Goal: Task Accomplishment & Management: Use online tool/utility

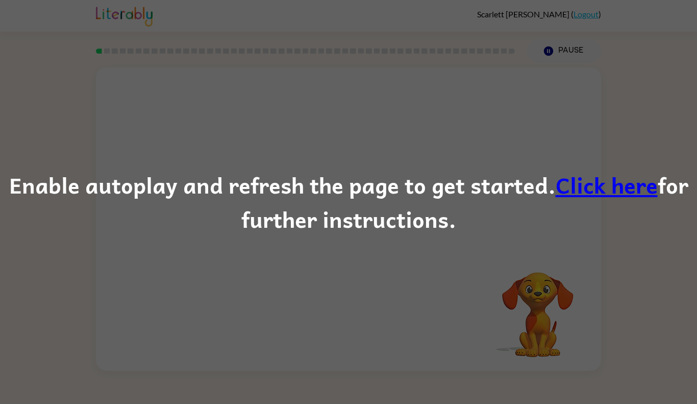
click at [536, 189] on div "Enable autoplay and refresh the page to get started. Click here for further ins…" at bounding box center [348, 201] width 697 height 69
click at [581, 188] on link "Click here" at bounding box center [607, 184] width 102 height 34
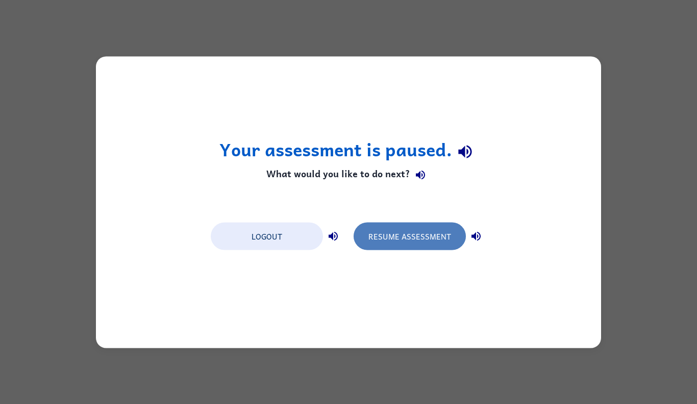
click at [380, 232] on button "Resume Assessment" at bounding box center [410, 236] width 112 height 28
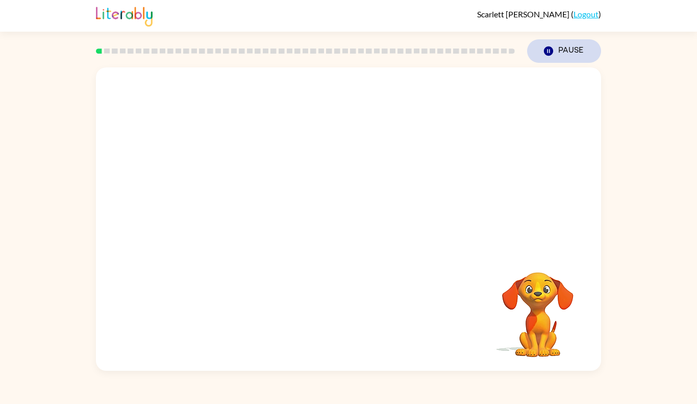
click at [547, 53] on icon "button" at bounding box center [548, 50] width 9 height 9
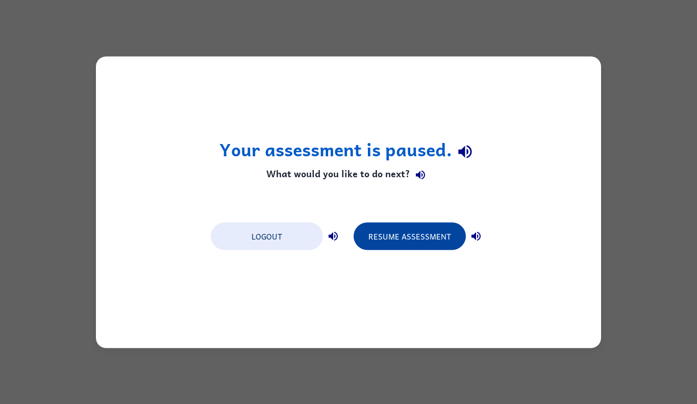
click at [433, 240] on button "Resume Assessment" at bounding box center [410, 236] width 112 height 28
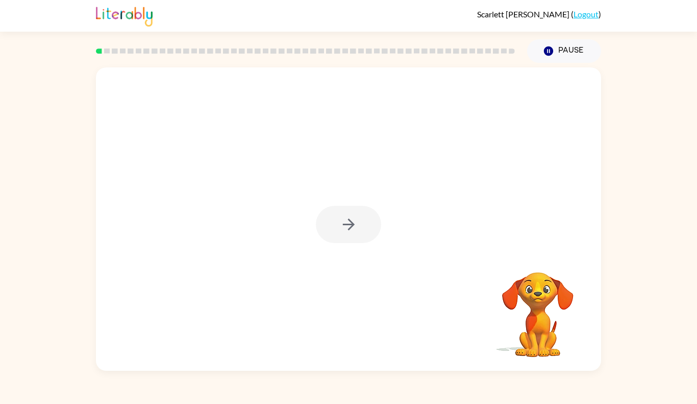
click at [338, 215] on div at bounding box center [348, 224] width 65 height 37
click at [341, 230] on icon "button" at bounding box center [349, 224] width 18 height 18
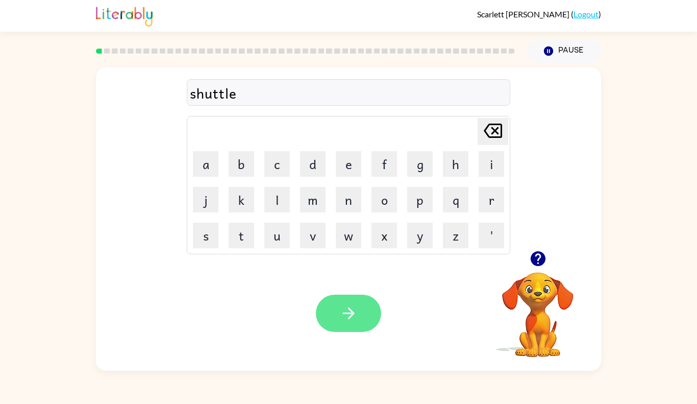
click at [366, 313] on button "button" at bounding box center [348, 313] width 65 height 37
click at [356, 315] on icon "button" at bounding box center [349, 313] width 18 height 18
click at [352, 305] on icon "button" at bounding box center [349, 313] width 18 height 18
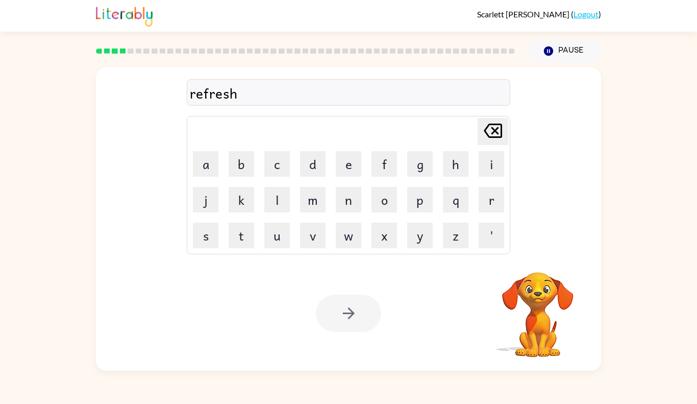
click at [352, 320] on div at bounding box center [348, 313] width 65 height 37
click at [354, 311] on icon "button" at bounding box center [349, 313] width 18 height 18
click at [344, 326] on button "button" at bounding box center [348, 313] width 65 height 37
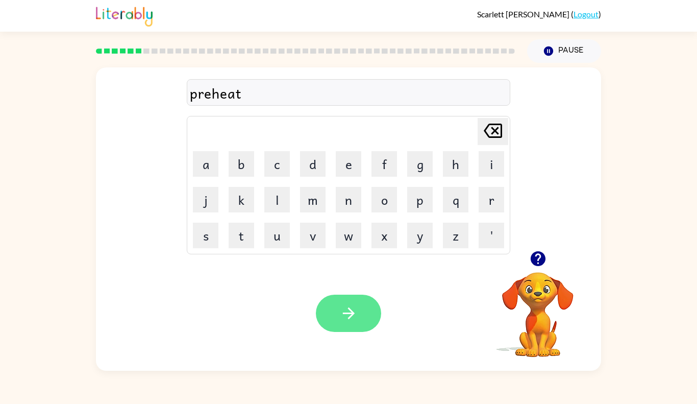
click at [368, 316] on button "button" at bounding box center [348, 313] width 65 height 37
click at [371, 319] on button "button" at bounding box center [348, 313] width 65 height 37
click at [375, 313] on div at bounding box center [348, 313] width 65 height 37
click at [360, 315] on button "button" at bounding box center [348, 313] width 65 height 37
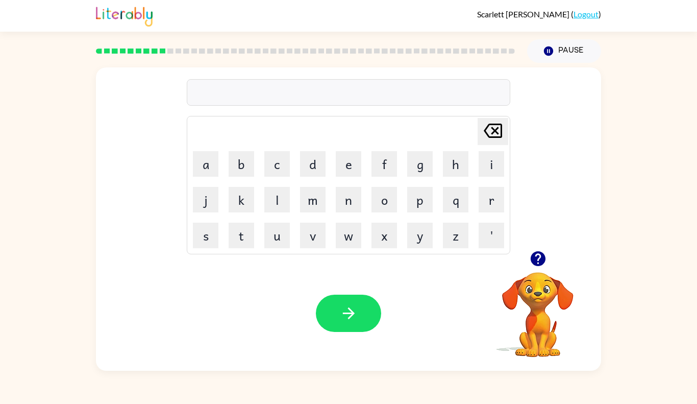
click at [541, 257] on icon "button" at bounding box center [537, 258] width 15 height 15
click at [369, 314] on button "button" at bounding box center [348, 313] width 65 height 37
click at [361, 317] on button "button" at bounding box center [348, 313] width 65 height 37
click at [371, 317] on button "button" at bounding box center [348, 313] width 65 height 37
click at [376, 326] on button "button" at bounding box center [348, 313] width 65 height 37
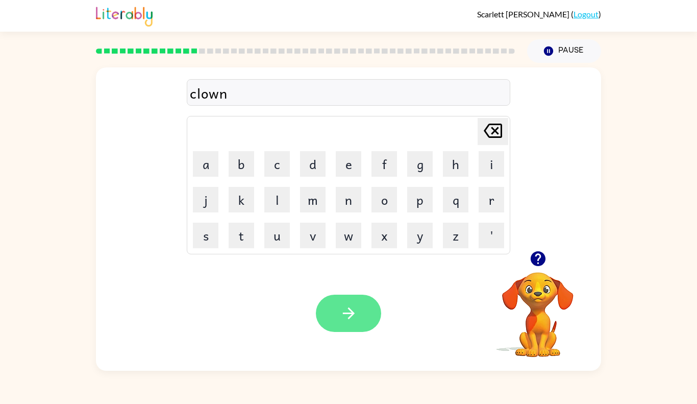
click at [354, 325] on button "button" at bounding box center [348, 313] width 65 height 37
click at [353, 316] on icon "button" at bounding box center [349, 313] width 18 height 18
click at [365, 306] on button "button" at bounding box center [348, 313] width 65 height 37
click at [374, 323] on button "button" at bounding box center [348, 313] width 65 height 37
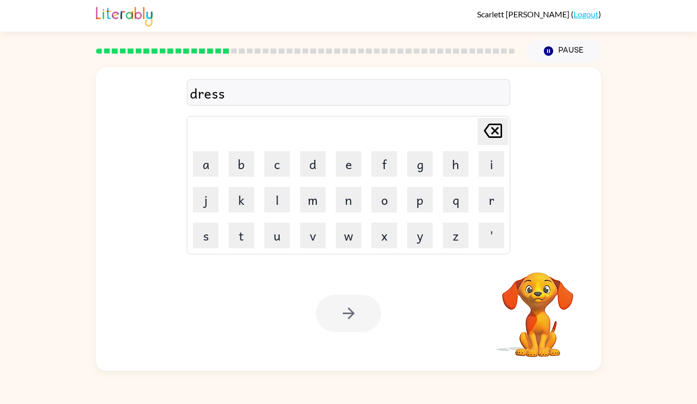
click at [359, 328] on div at bounding box center [348, 313] width 65 height 37
click at [348, 326] on button "button" at bounding box center [348, 313] width 65 height 37
click at [366, 311] on button "button" at bounding box center [348, 313] width 65 height 37
click at [367, 310] on button "button" at bounding box center [348, 313] width 65 height 37
click at [358, 323] on div at bounding box center [348, 313] width 65 height 37
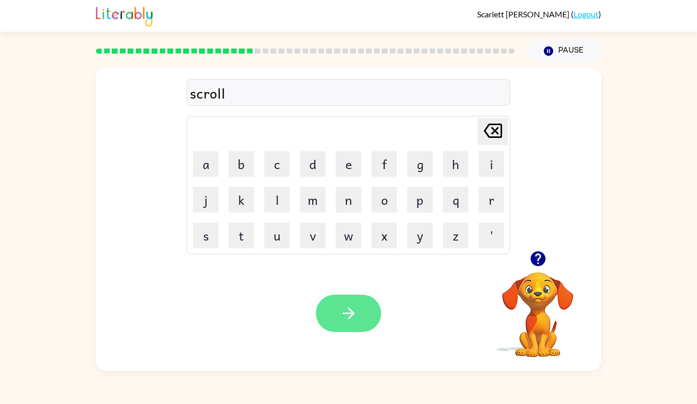
click at [361, 321] on button "button" at bounding box center [348, 313] width 65 height 37
click at [363, 321] on button "button" at bounding box center [348, 313] width 65 height 37
click at [359, 317] on button "button" at bounding box center [348, 313] width 65 height 37
click at [347, 321] on icon "button" at bounding box center [349, 313] width 18 height 18
click at [363, 317] on button "button" at bounding box center [348, 313] width 65 height 37
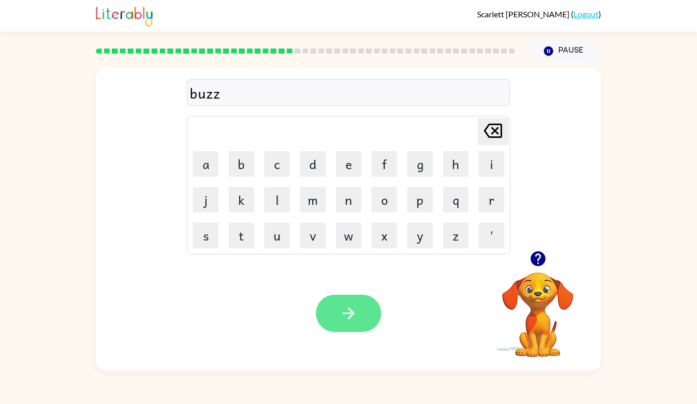
click at [356, 314] on icon "button" at bounding box center [349, 313] width 18 height 18
click at [357, 314] on icon "button" at bounding box center [349, 313] width 18 height 18
click at [355, 323] on button "button" at bounding box center [348, 313] width 65 height 37
click at [369, 312] on button "button" at bounding box center [348, 313] width 65 height 37
click at [356, 316] on icon "button" at bounding box center [349, 313] width 18 height 18
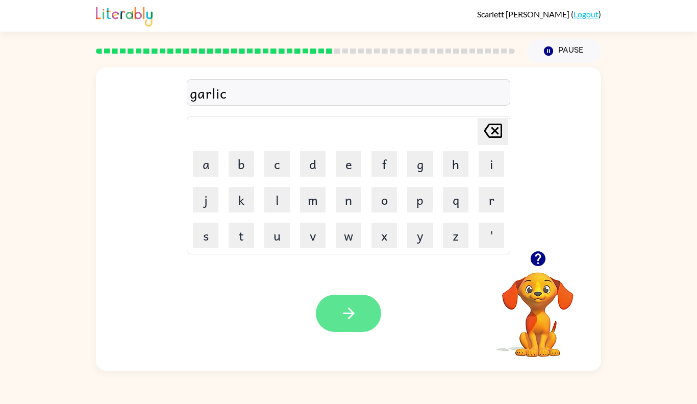
click at [365, 308] on button "button" at bounding box center [348, 313] width 65 height 37
click at [354, 326] on button "button" at bounding box center [348, 313] width 65 height 37
click at [360, 306] on button "button" at bounding box center [348, 313] width 65 height 37
click at [357, 321] on icon "button" at bounding box center [349, 313] width 18 height 18
click at [536, 260] on icon "button" at bounding box center [537, 258] width 15 height 15
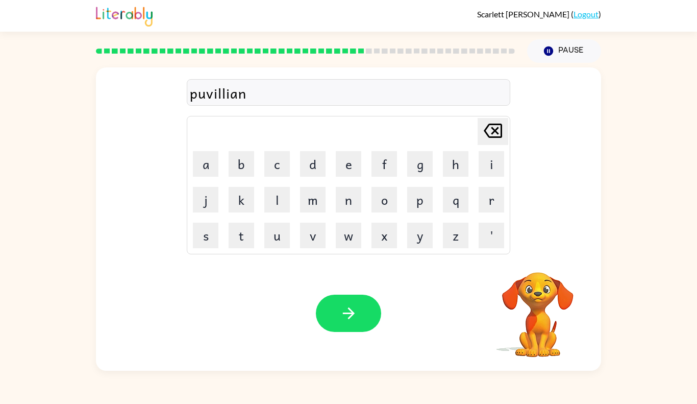
click at [210, 95] on div "puvillian" at bounding box center [348, 92] width 317 height 21
click at [200, 97] on div "puvillian" at bounding box center [348, 92] width 317 height 21
click at [207, 97] on div "puvillian" at bounding box center [348, 92] width 317 height 21
click at [230, 94] on div "puvillian" at bounding box center [348, 92] width 317 height 21
click at [188, 99] on div "puvillian" at bounding box center [349, 92] width 324 height 27
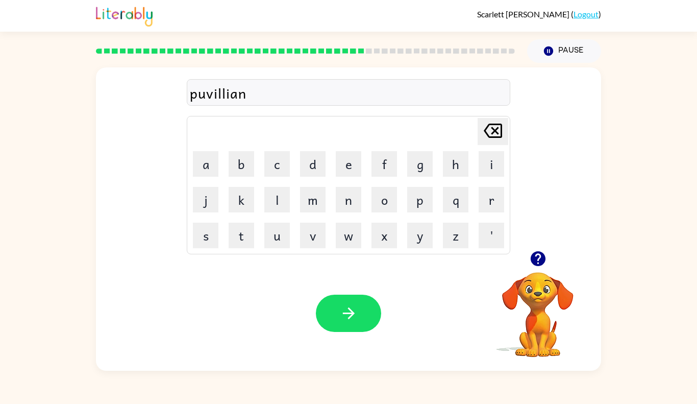
click at [205, 95] on div "puvillian" at bounding box center [348, 92] width 317 height 21
click at [206, 94] on div "puvillian" at bounding box center [348, 92] width 317 height 21
click at [360, 310] on button "button" at bounding box center [348, 313] width 65 height 37
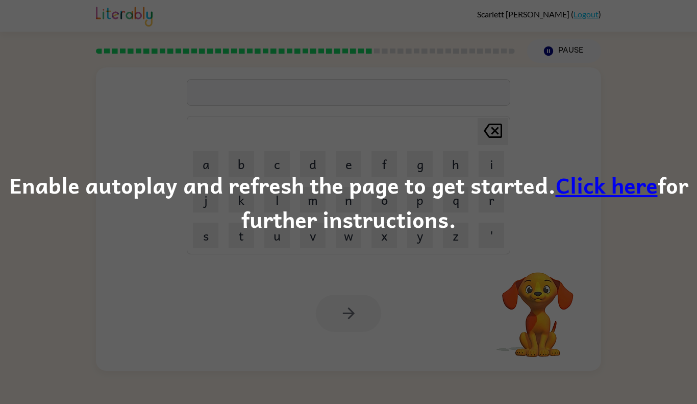
click at [275, 74] on div "Enable autoplay and refresh the page to get started. Click here for further ins…" at bounding box center [348, 202] width 697 height 404
click at [597, 190] on link "Click here" at bounding box center [607, 184] width 102 height 34
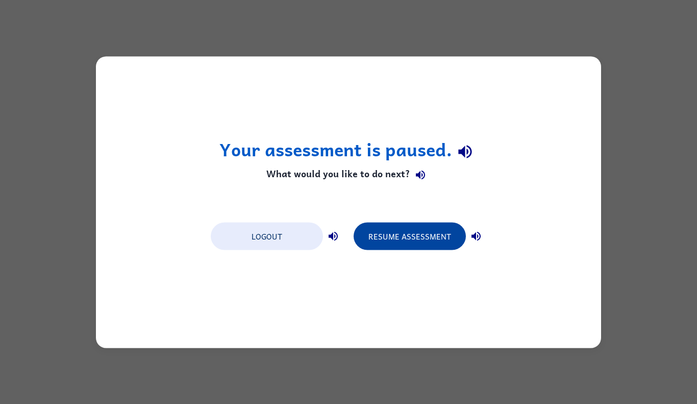
click at [421, 242] on button "Resume Assessment" at bounding box center [410, 236] width 112 height 28
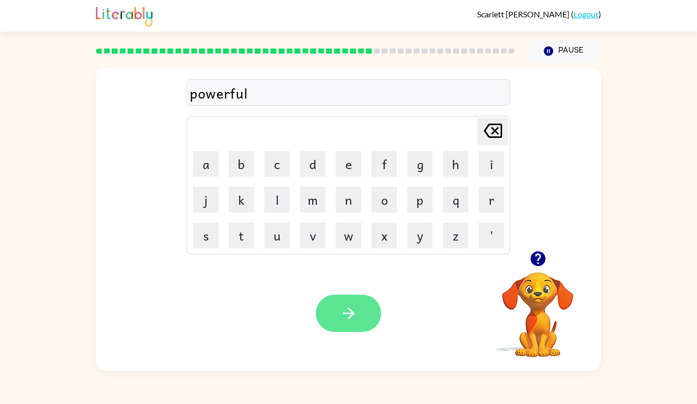
click at [369, 315] on button "button" at bounding box center [348, 313] width 65 height 37
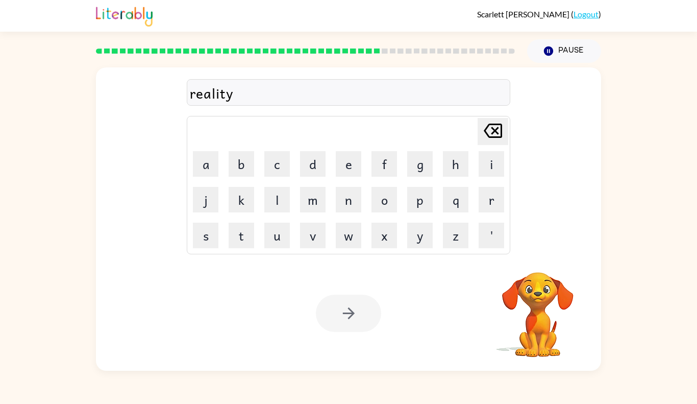
click at [354, 317] on div at bounding box center [348, 313] width 65 height 37
click at [349, 313] on div at bounding box center [348, 313] width 65 height 37
click at [345, 319] on div at bounding box center [348, 313] width 65 height 37
click at [354, 320] on div at bounding box center [348, 313] width 65 height 37
click at [364, 323] on button "button" at bounding box center [348, 313] width 65 height 37
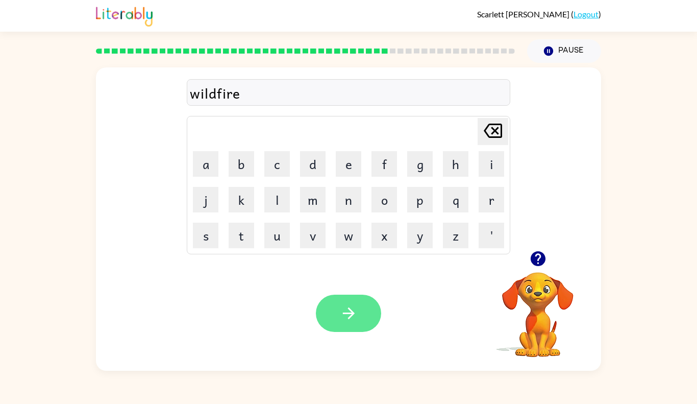
click at [359, 317] on button "button" at bounding box center [348, 313] width 65 height 37
click at [361, 319] on button "button" at bounding box center [348, 313] width 65 height 37
click at [365, 322] on button "button" at bounding box center [348, 313] width 65 height 37
click at [348, 317] on icon "button" at bounding box center [349, 313] width 18 height 18
click at [375, 308] on button "button" at bounding box center [348, 313] width 65 height 37
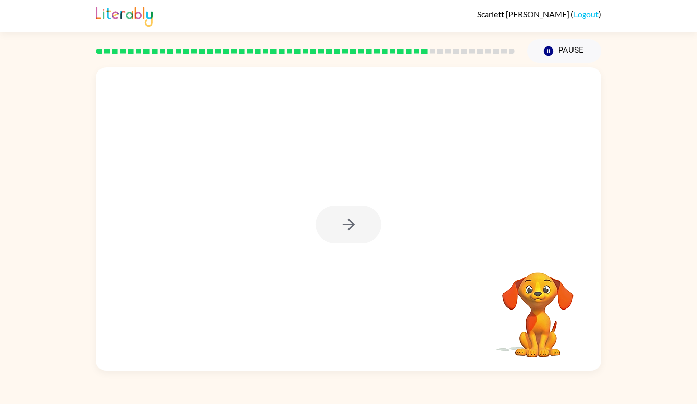
click at [322, 234] on div at bounding box center [348, 224] width 65 height 37
click at [349, 237] on div at bounding box center [348, 224] width 65 height 37
click at [350, 232] on div at bounding box center [348, 224] width 65 height 37
click at [354, 226] on div at bounding box center [348, 224] width 65 height 37
click at [363, 214] on div at bounding box center [348, 224] width 65 height 37
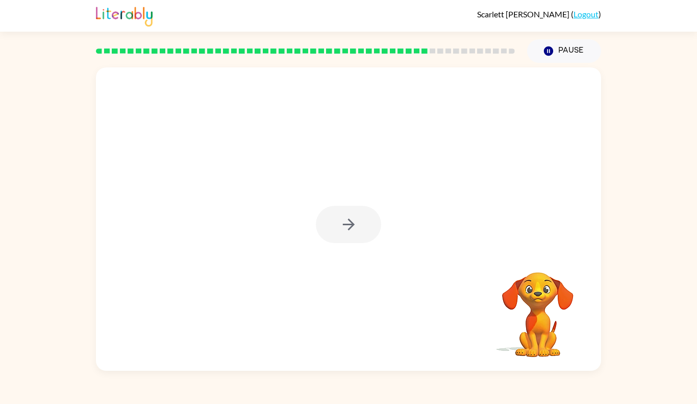
click at [357, 213] on div at bounding box center [348, 224] width 65 height 37
click at [345, 233] on div at bounding box center [348, 224] width 65 height 37
click at [369, 224] on button "button" at bounding box center [348, 224] width 65 height 37
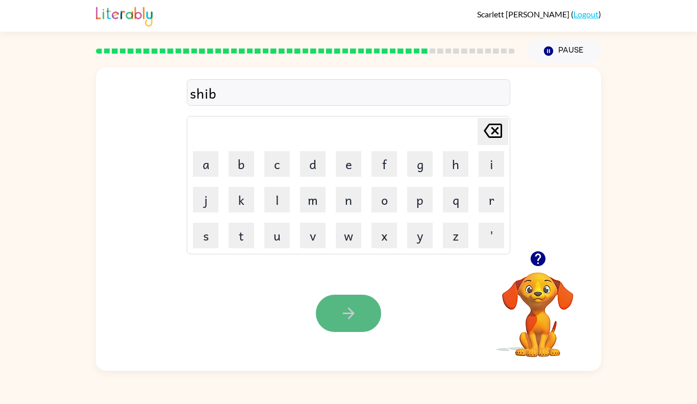
click at [354, 324] on button "button" at bounding box center [348, 313] width 65 height 37
click at [361, 310] on div at bounding box center [348, 313] width 65 height 37
click at [364, 319] on button "button" at bounding box center [348, 313] width 65 height 37
click at [349, 311] on icon "button" at bounding box center [349, 313] width 18 height 18
click at [375, 312] on button "button" at bounding box center [348, 313] width 65 height 37
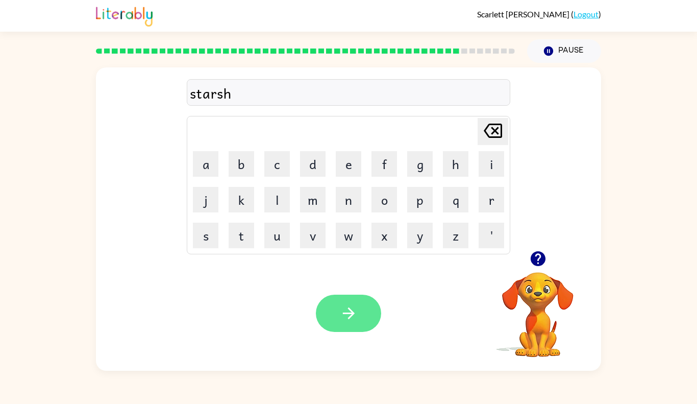
click at [358, 311] on button "button" at bounding box center [348, 313] width 65 height 37
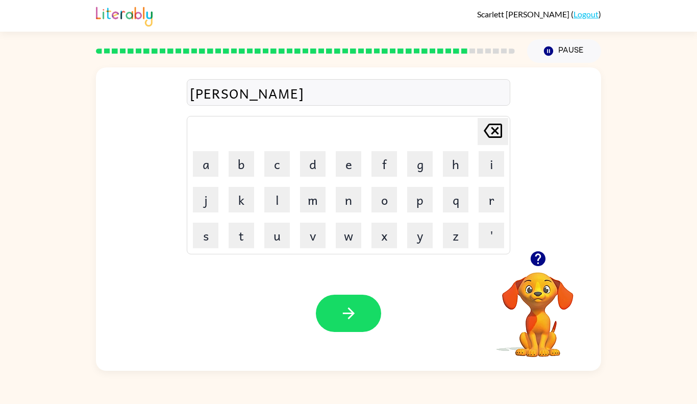
click at [369, 339] on div "Your browser must support playing .mp4 files to use Literably. Please try using…" at bounding box center [348, 313] width 505 height 115
click at [356, 317] on icon "button" at bounding box center [349, 313] width 18 height 18
click at [540, 261] on icon "button" at bounding box center [537, 258] width 15 height 15
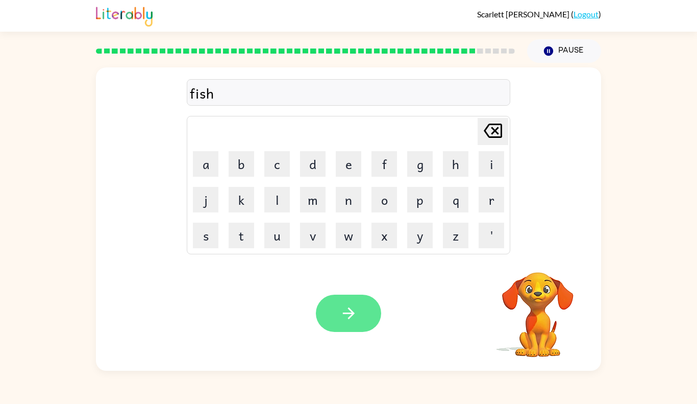
click at [358, 307] on button "button" at bounding box center [348, 313] width 65 height 37
click at [358, 310] on div at bounding box center [348, 313] width 65 height 37
click at [360, 324] on div at bounding box center [348, 313] width 65 height 37
click at [359, 319] on button "button" at bounding box center [348, 313] width 65 height 37
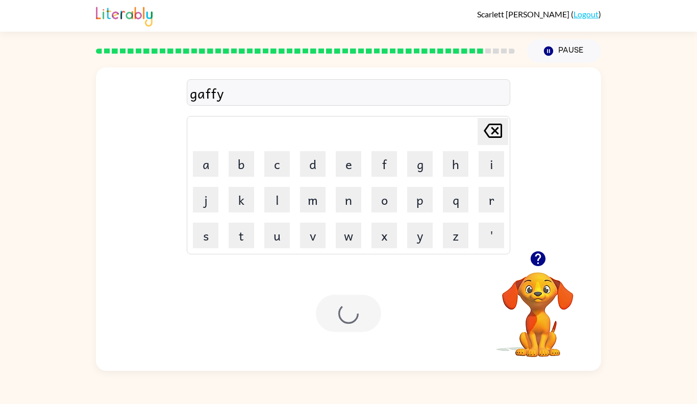
click at [365, 317] on div at bounding box center [348, 313] width 65 height 37
click at [360, 321] on button "button" at bounding box center [348, 313] width 65 height 37
click at [356, 319] on icon "button" at bounding box center [349, 313] width 18 height 18
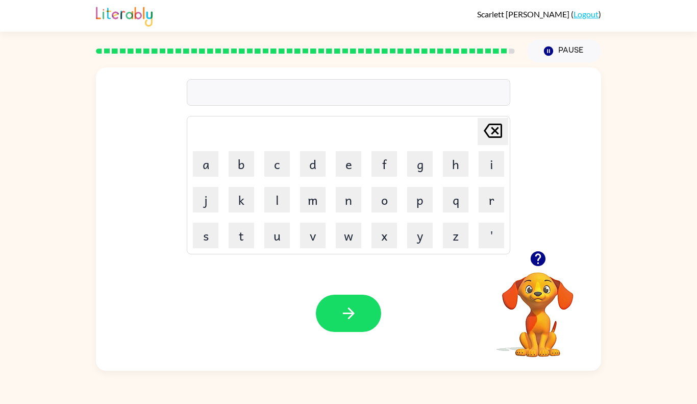
click at [541, 263] on icon "button" at bounding box center [537, 258] width 15 height 15
click at [365, 311] on button "button" at bounding box center [348, 313] width 65 height 37
